Goal: Information Seeking & Learning: Learn about a topic

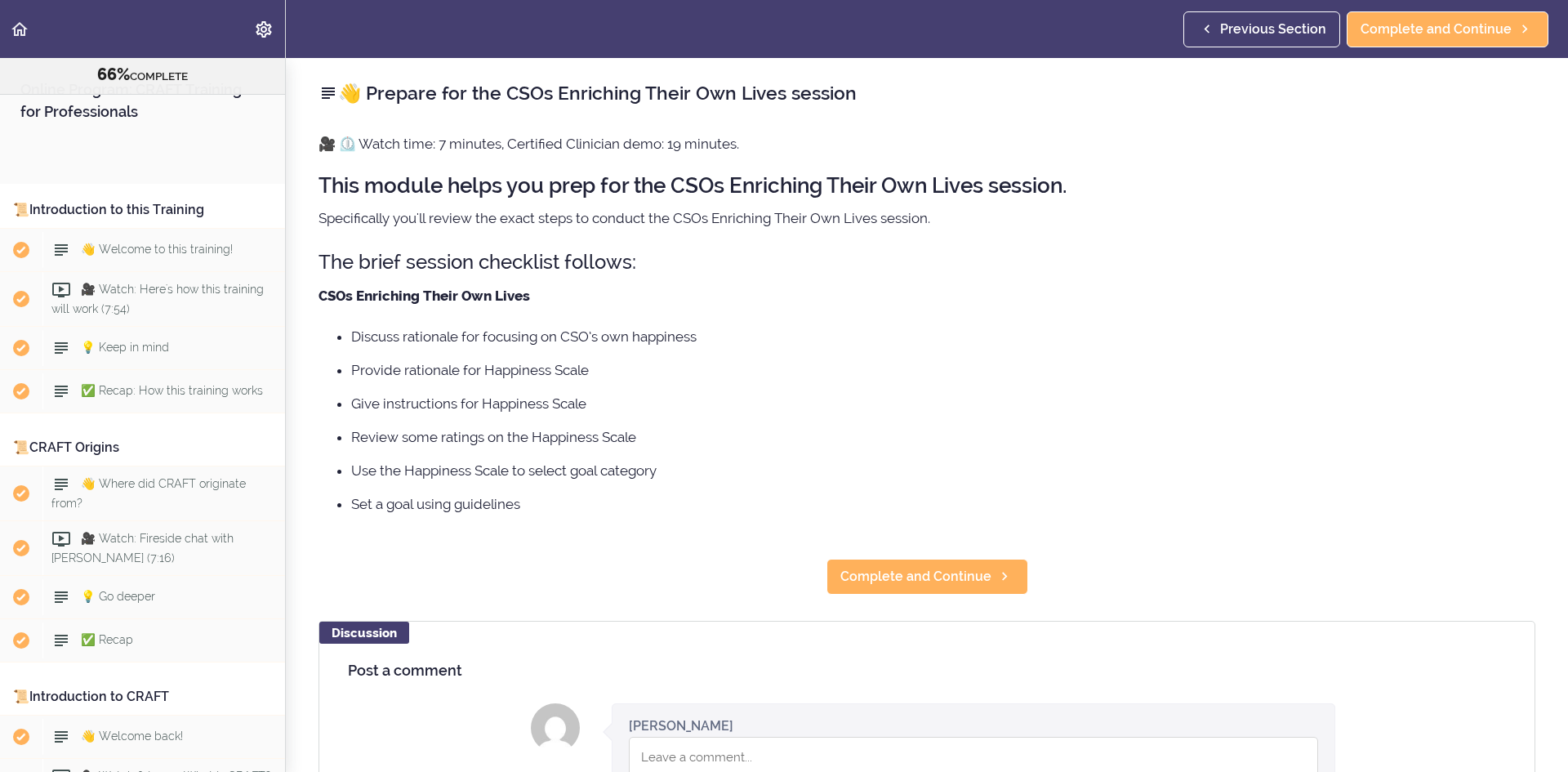
scroll to position [7881, 0]
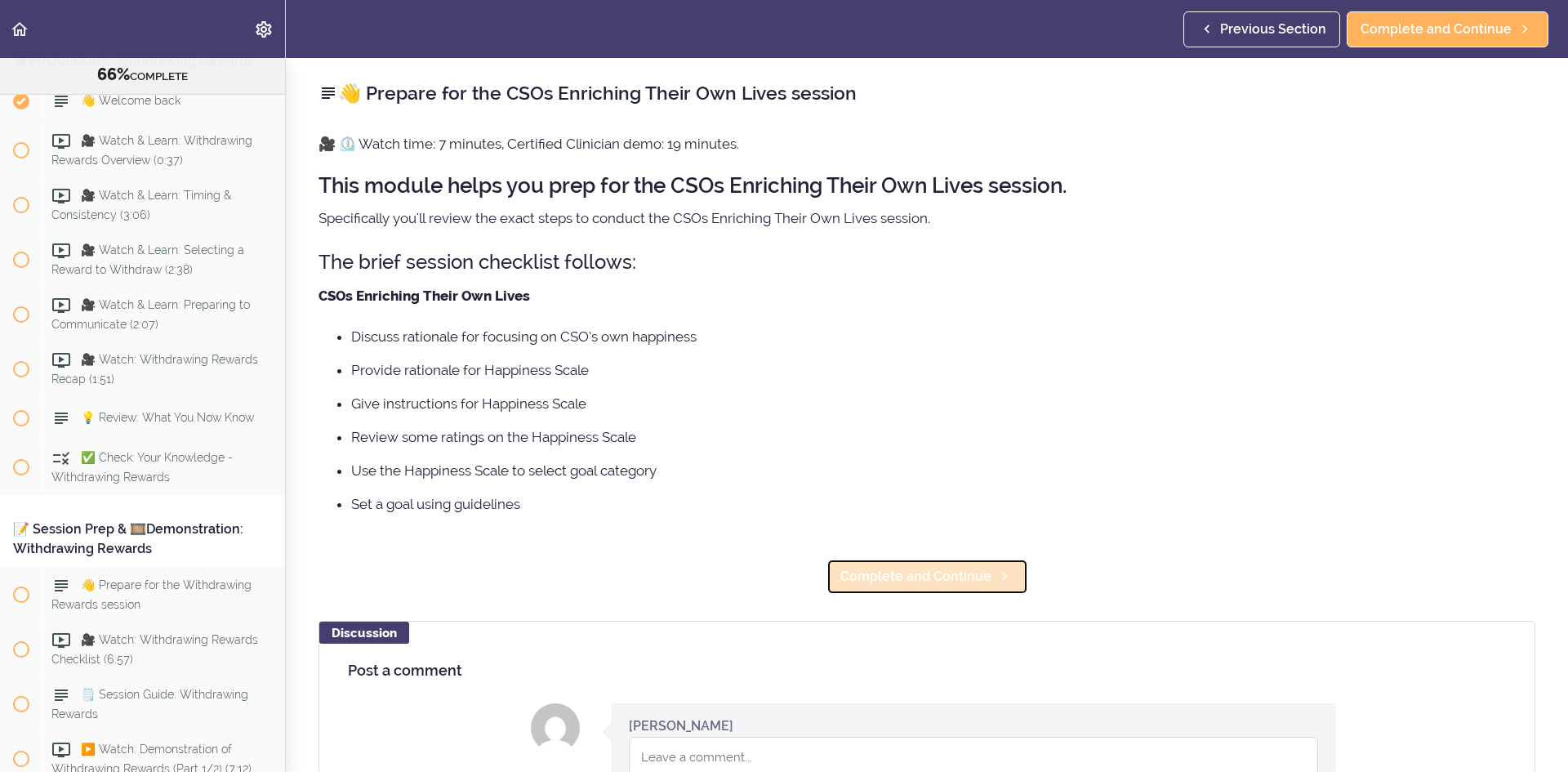
click at [924, 579] on span "Complete and Continue" at bounding box center [916, 576] width 151 height 19
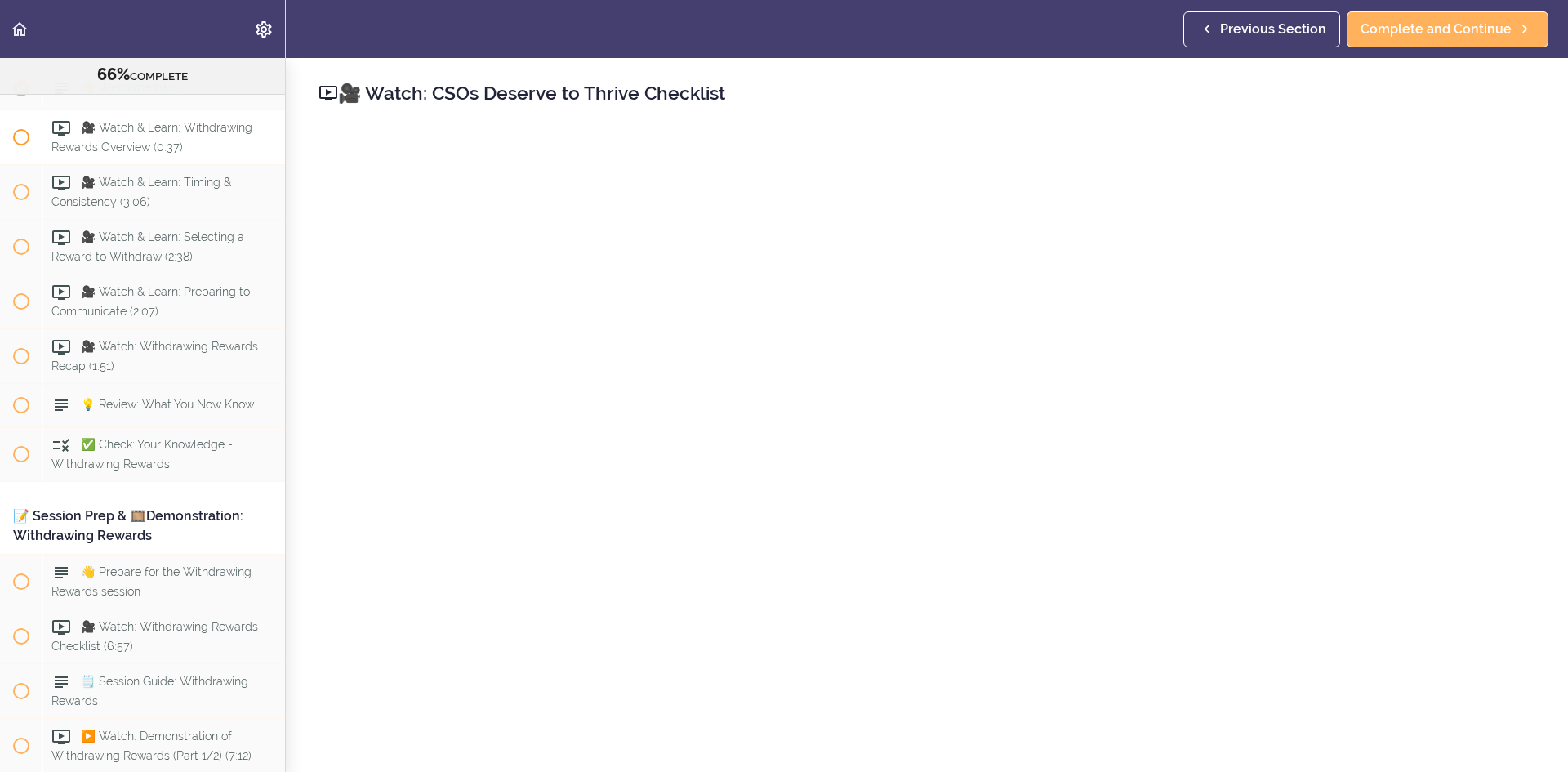
scroll to position [7855, 0]
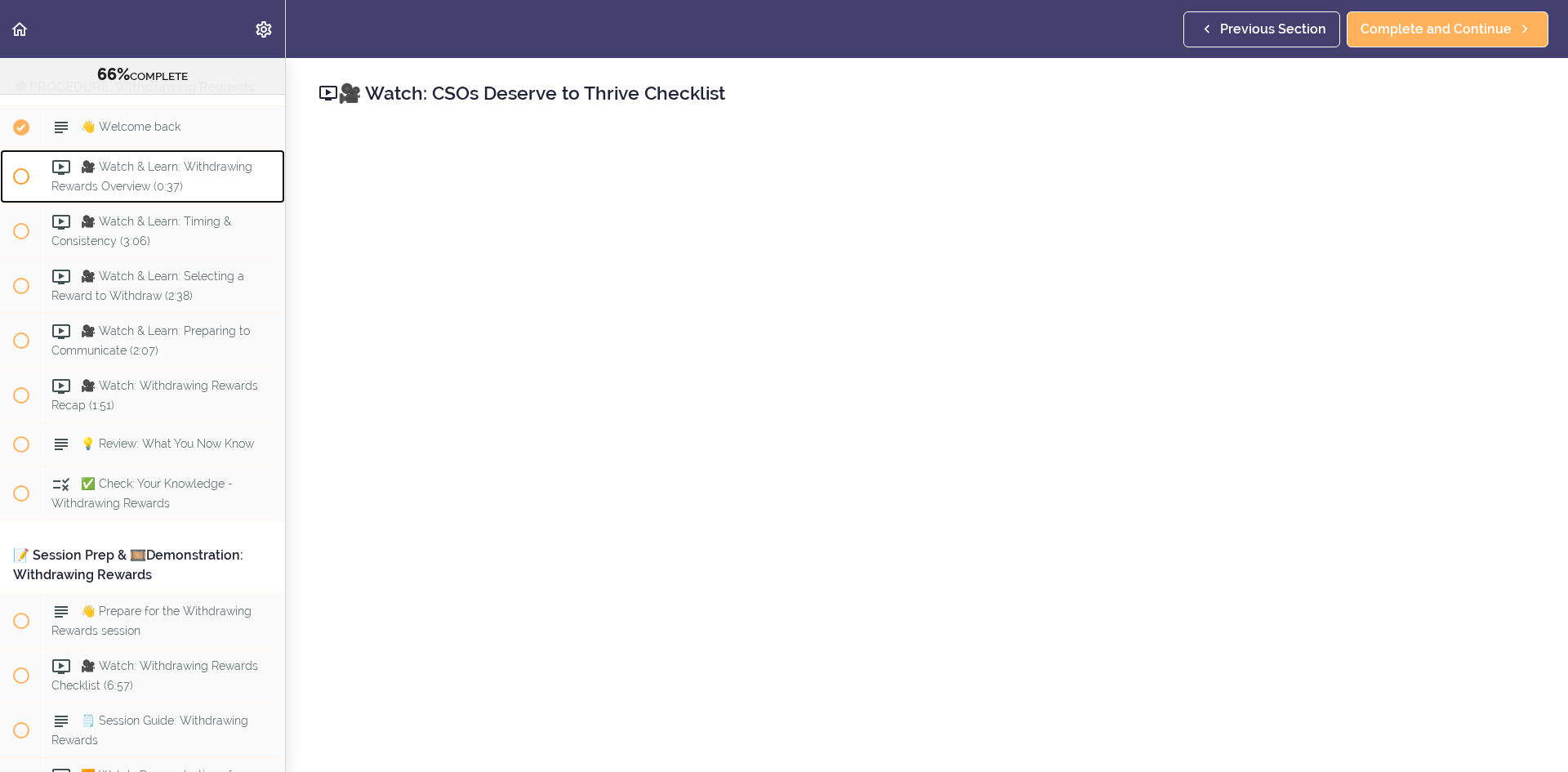
click at [250, 192] on span "🎥 Watch & Learn: Withdrawing Rewards Overview (0:37)" at bounding box center [151, 175] width 201 height 32
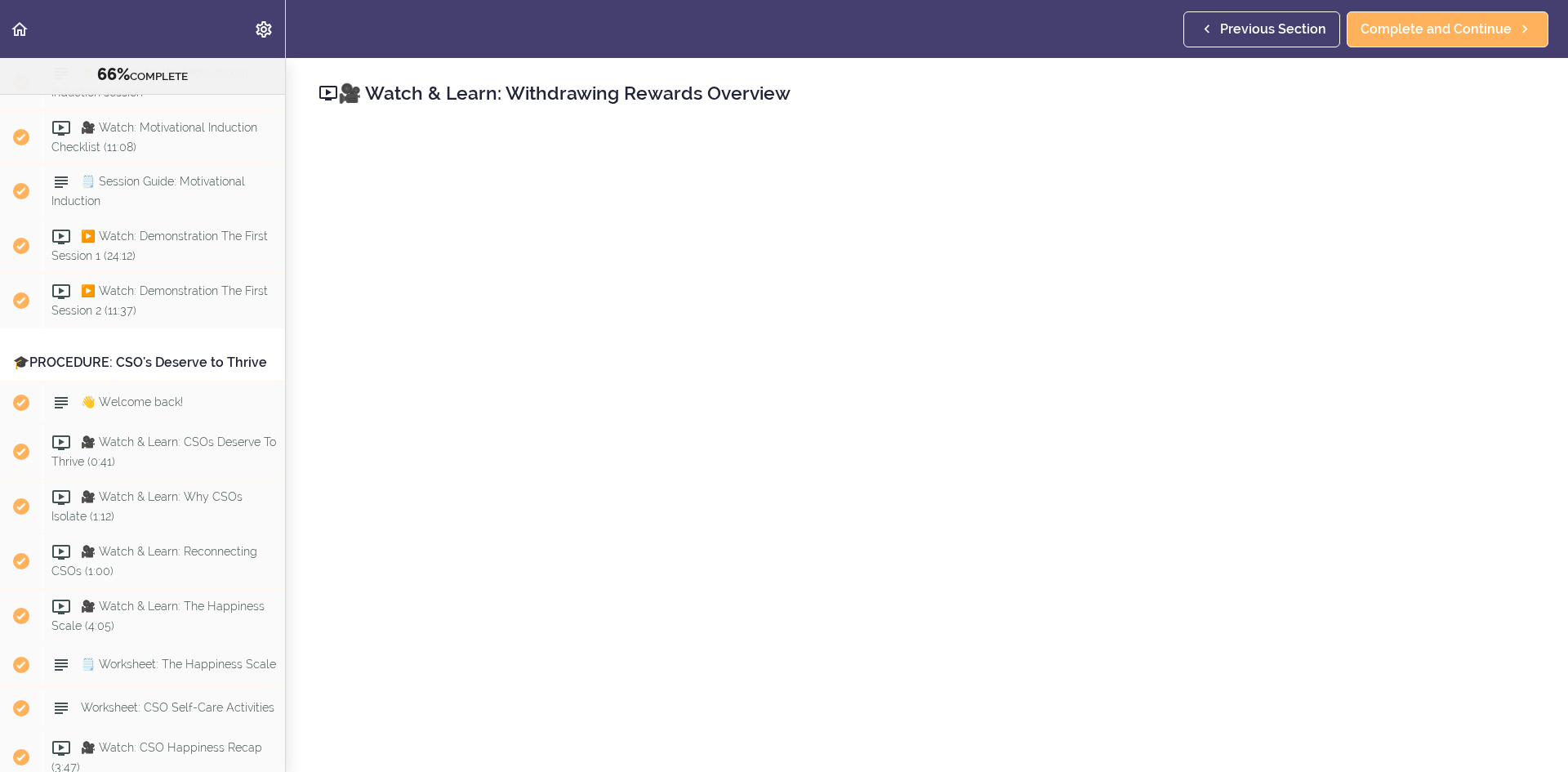
scroll to position [3295, 0]
click at [1440, 24] on span "Complete and Continue" at bounding box center [1436, 29] width 151 height 19
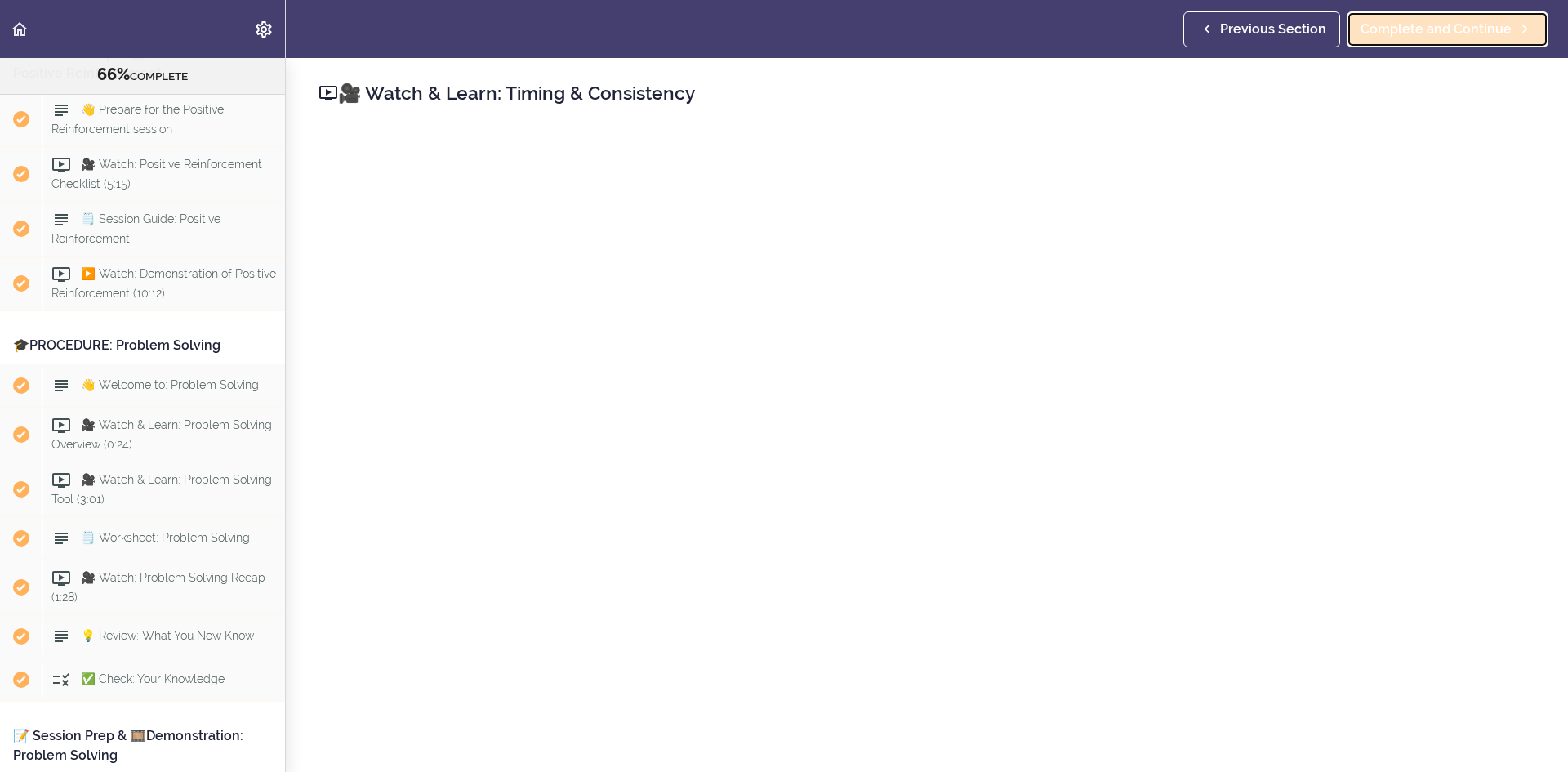
scroll to position [8088, 0]
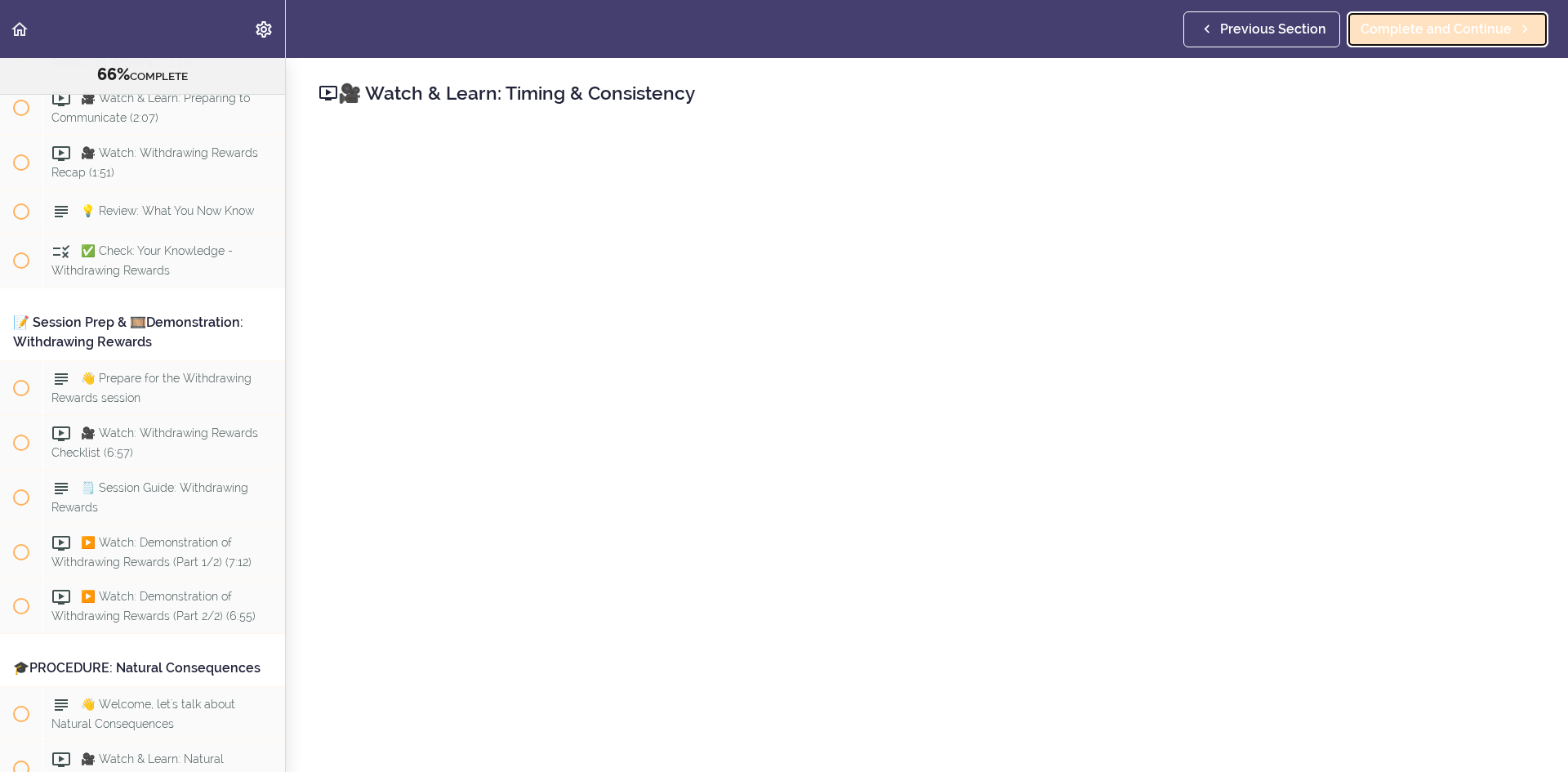
click at [1448, 44] on link "Complete and Continue" at bounding box center [1448, 29] width 201 height 36
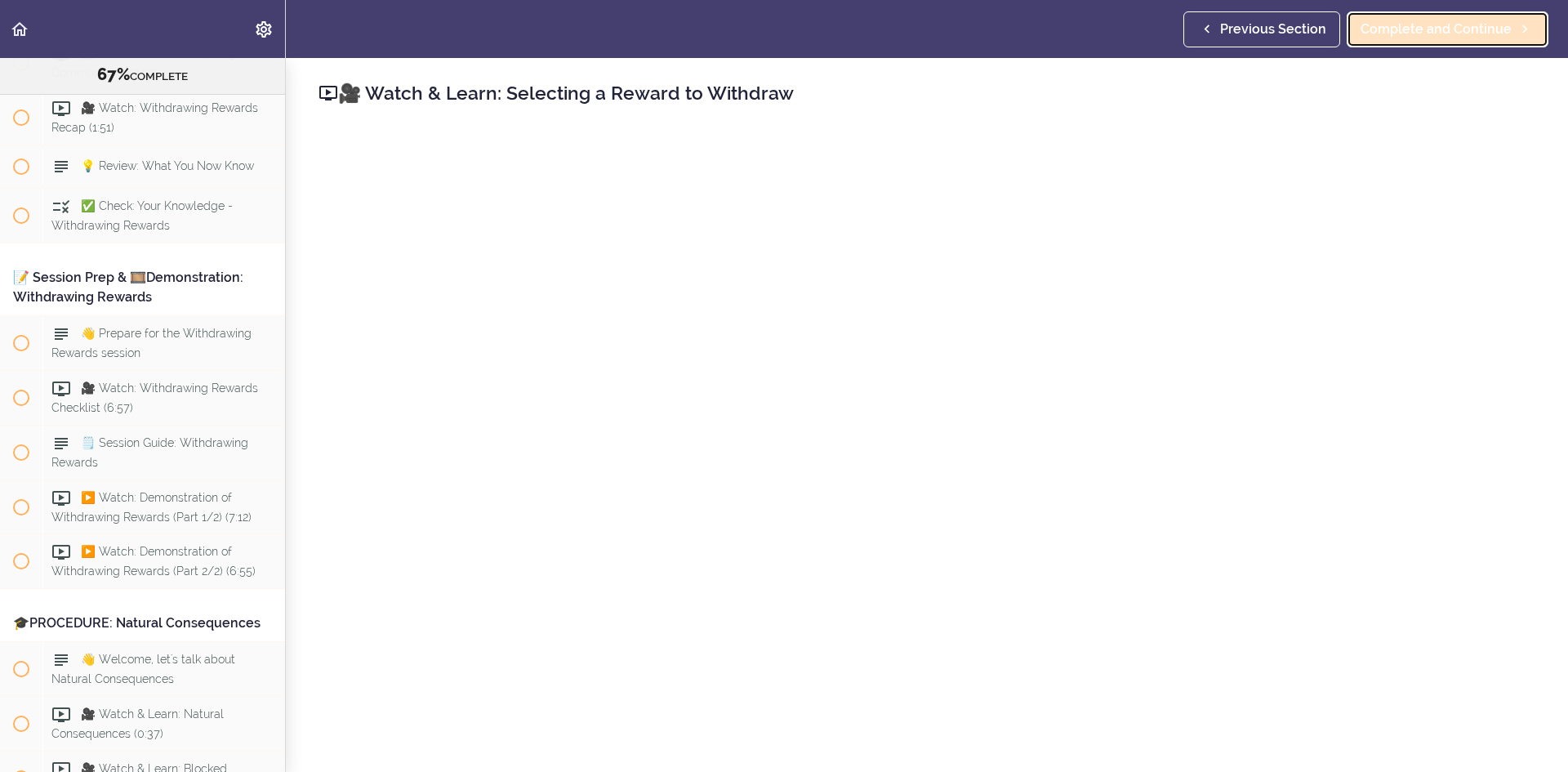
scroll to position [8143, 0]
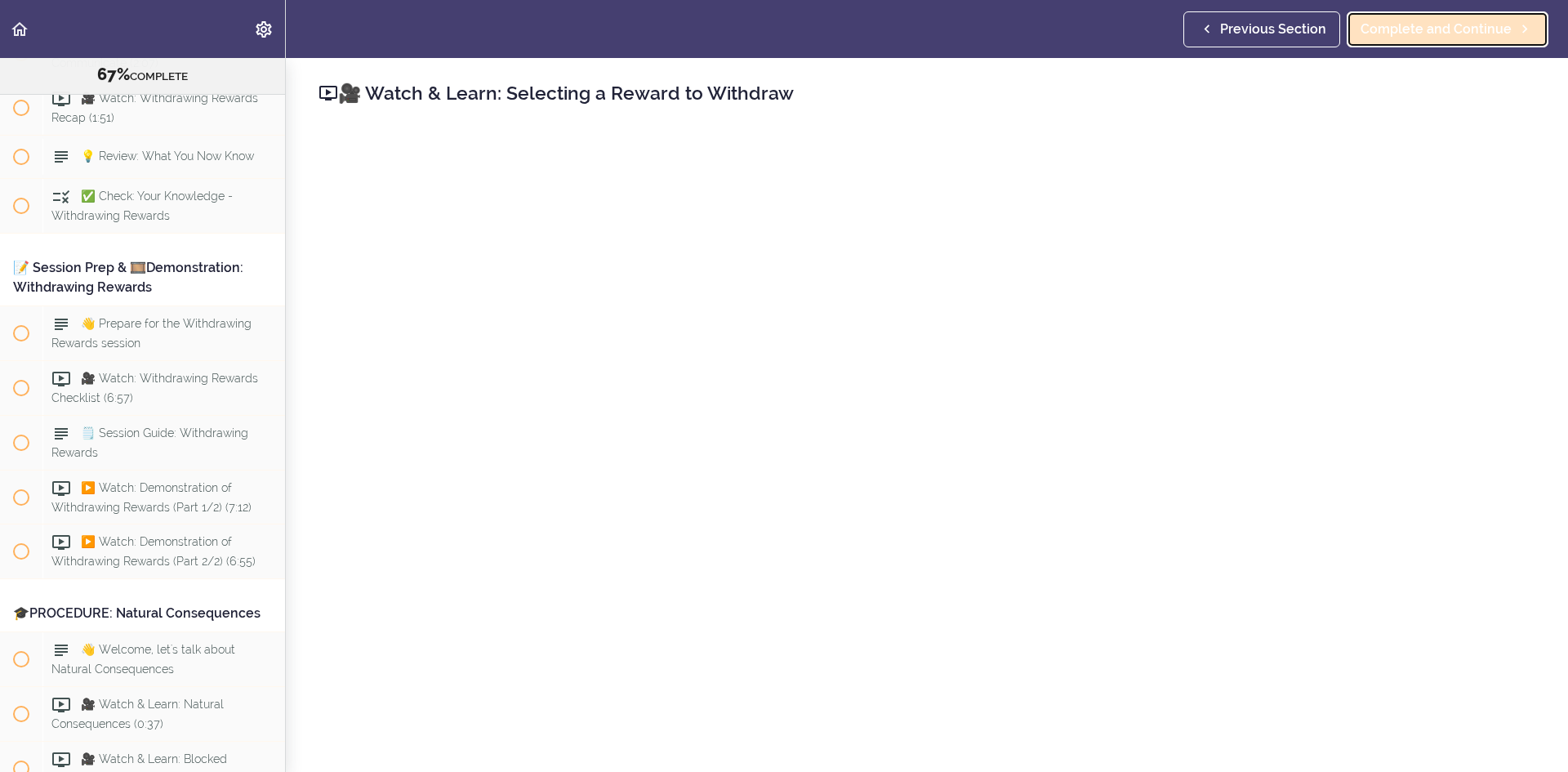
click at [1432, 39] on span "Complete and Continue" at bounding box center [1436, 29] width 151 height 19
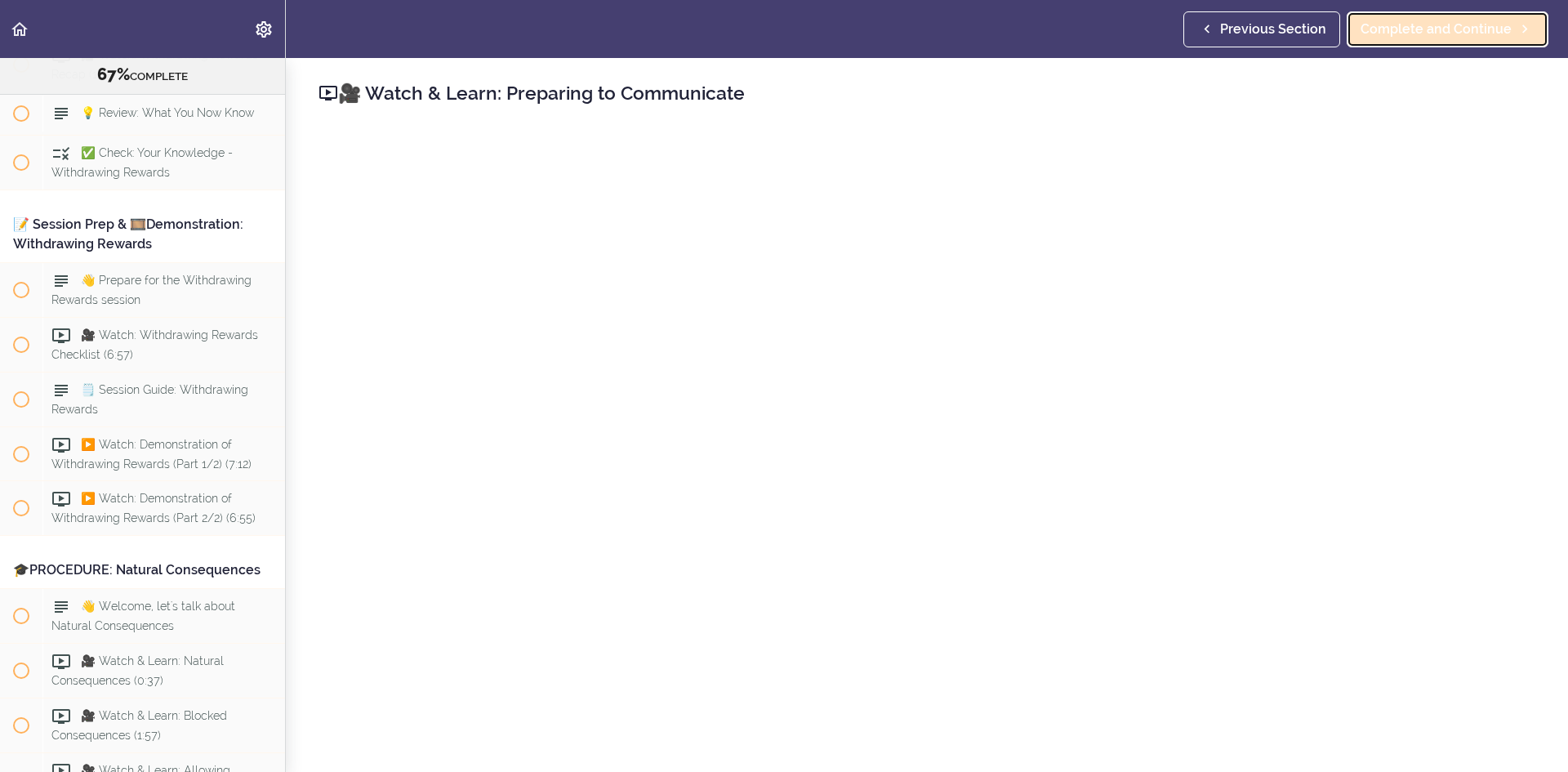
scroll to position [8197, 0]
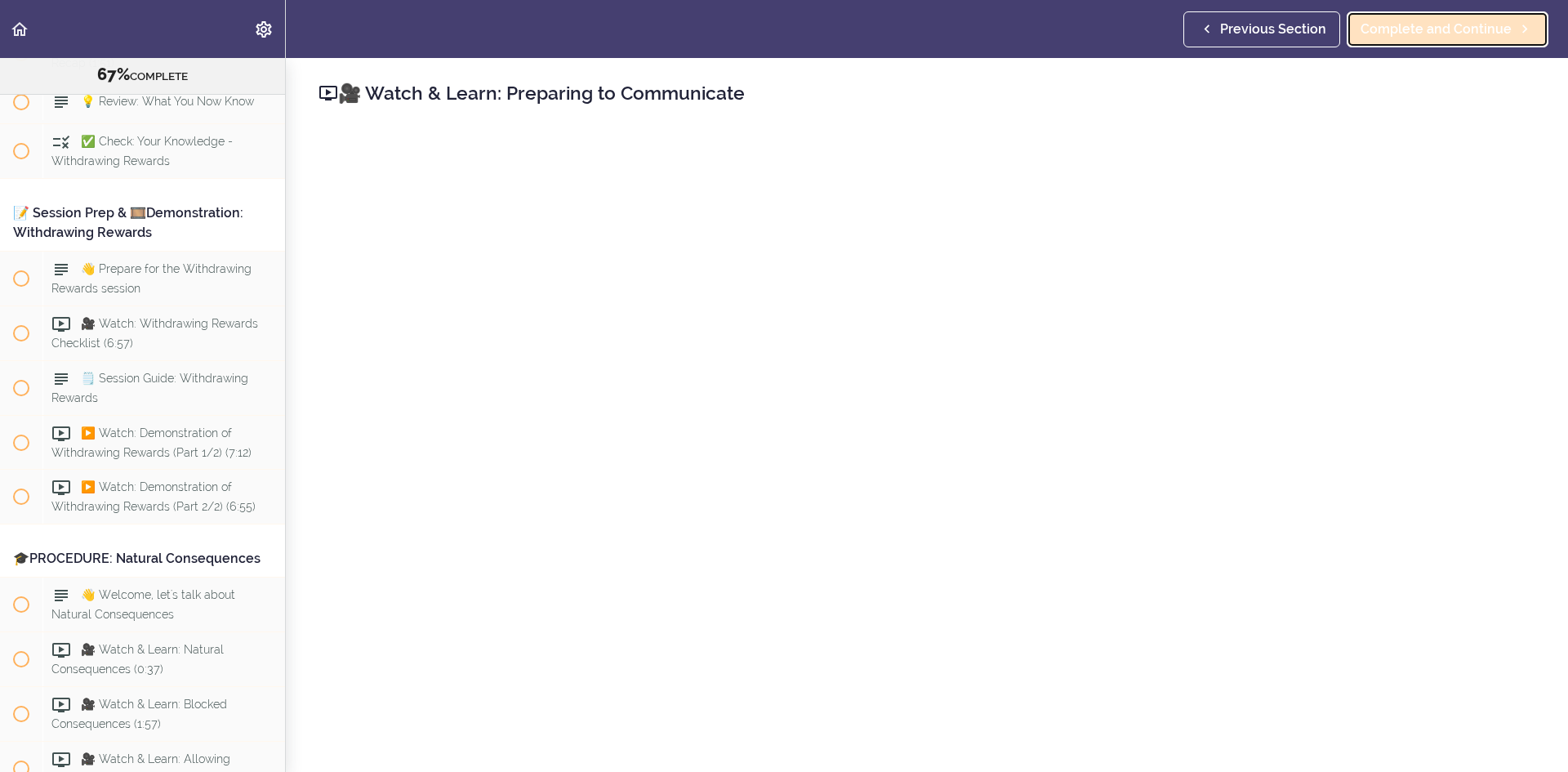
click at [1435, 41] on link "Complete and Continue" at bounding box center [1448, 29] width 201 height 36
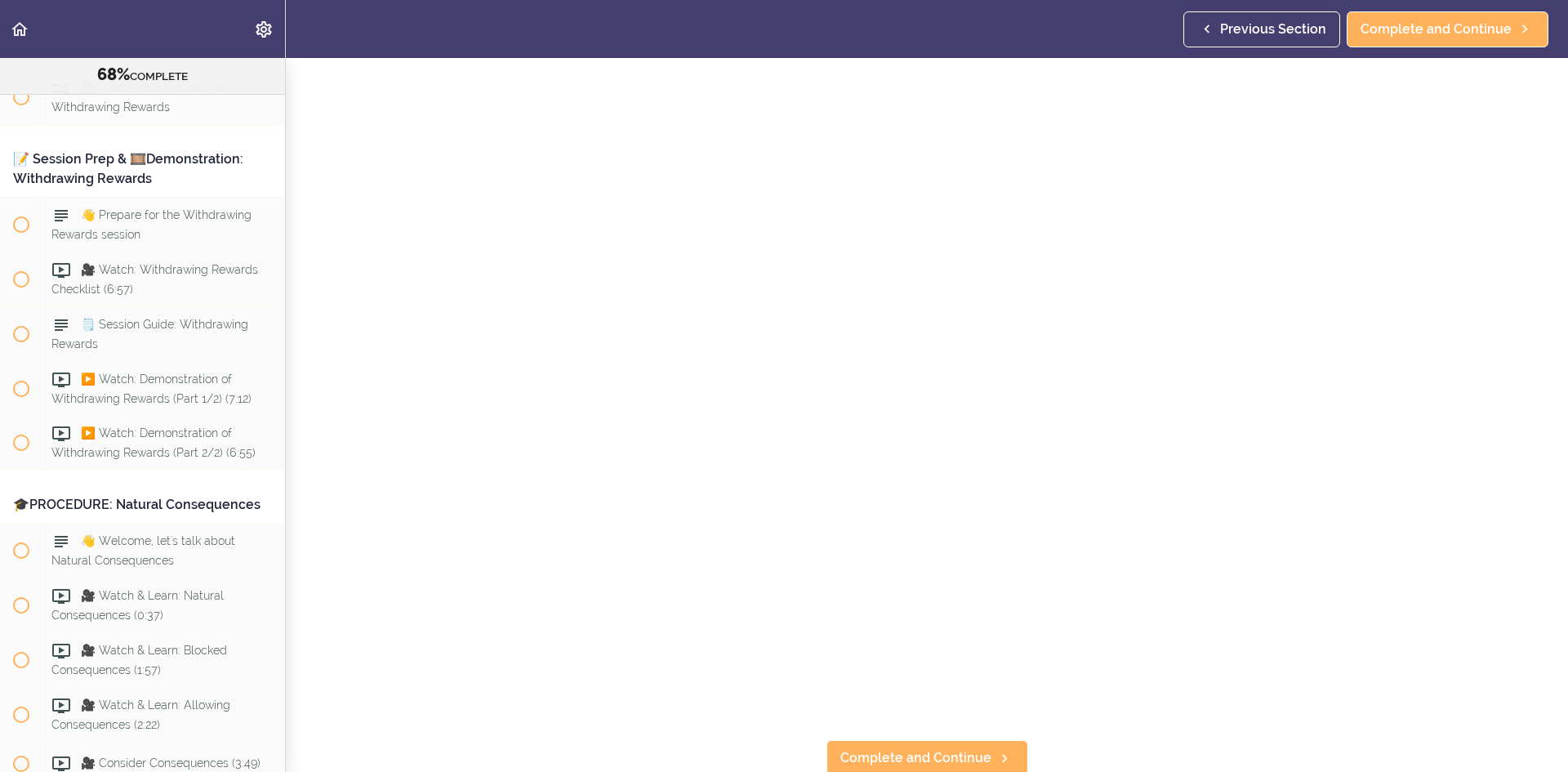
scroll to position [112, 0]
